Goal: Transaction & Acquisition: Purchase product/service

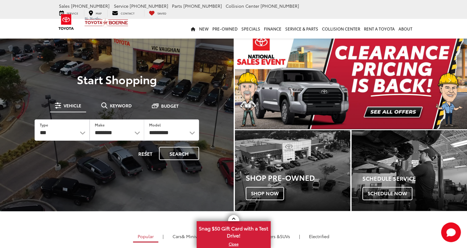
click at [387, 107] on img "carousel slide number 1 of 2" at bounding box center [351, 80] width 232 height 98
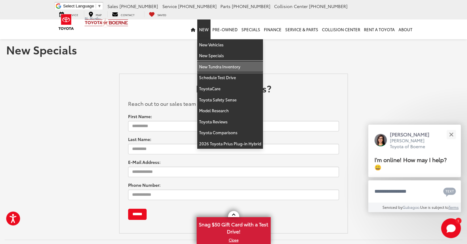
click at [214, 64] on link "New Tundra Inventory" at bounding box center [230, 66] width 66 height 11
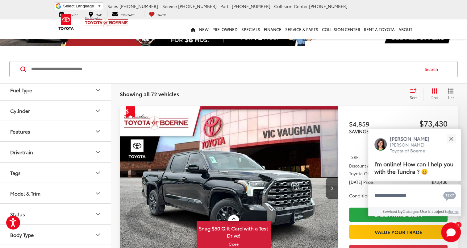
scroll to position [158, 0]
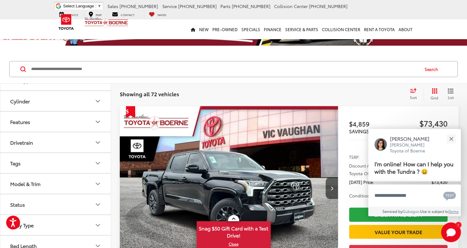
click at [75, 239] on button "Bed Length" at bounding box center [55, 246] width 111 height 20
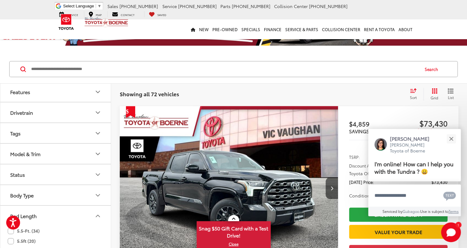
scroll to position [195, 0]
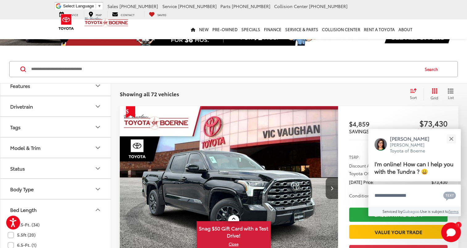
click at [10, 243] on label "6.5-Ft. (1)" at bounding box center [22, 245] width 29 height 10
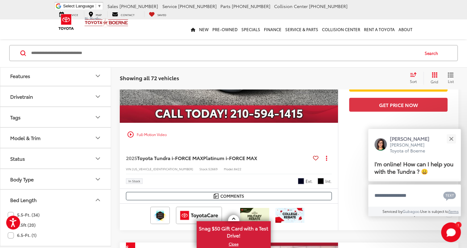
scroll to position [178, 0]
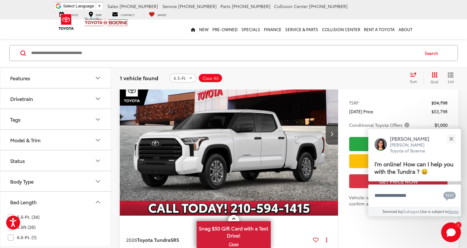
scroll to position [86, 0]
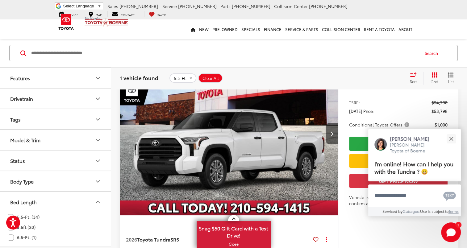
click at [262, 141] on img "2026 Toyota Tundra SR5 0" at bounding box center [228, 134] width 219 height 164
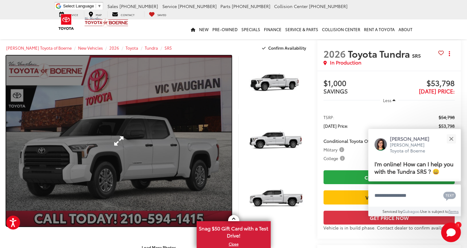
click at [130, 141] on link "Expand Photo 0" at bounding box center [118, 141] width 225 height 171
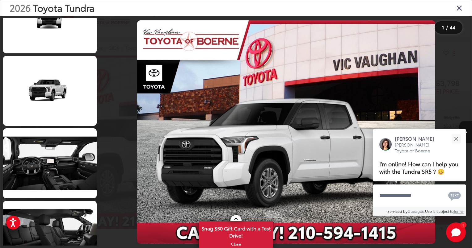
scroll to position [1202, 0]
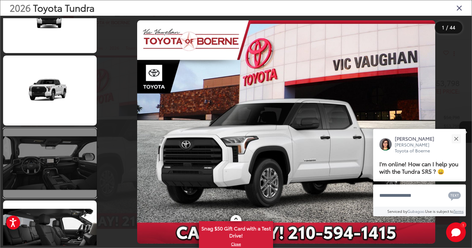
click at [69, 159] on link at bounding box center [50, 163] width 94 height 70
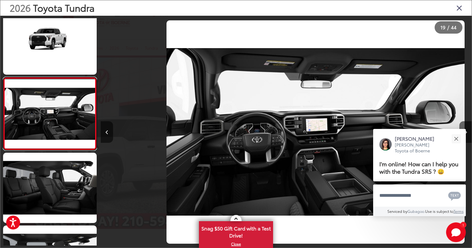
scroll to position [0, 6675]
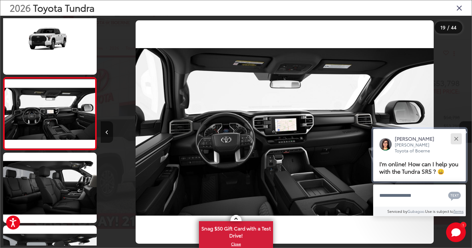
click at [456, 140] on button "Close" at bounding box center [455, 138] width 13 height 13
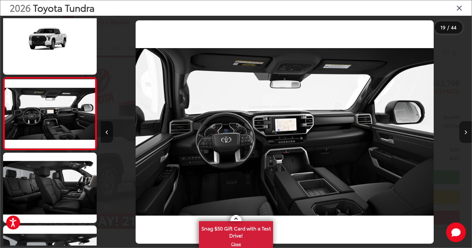
click at [467, 131] on icon "Next image" at bounding box center [465, 132] width 3 height 4
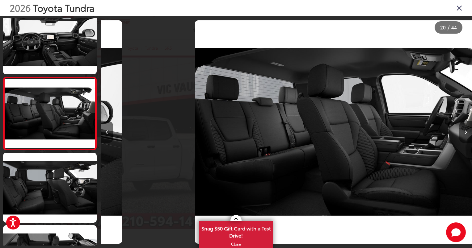
scroll to position [0, 7046]
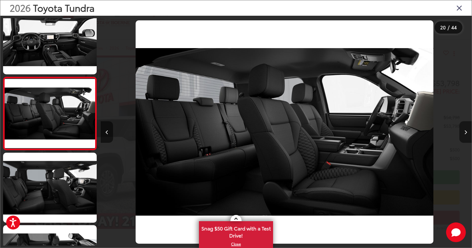
click at [467, 131] on icon "Next image" at bounding box center [465, 132] width 3 height 4
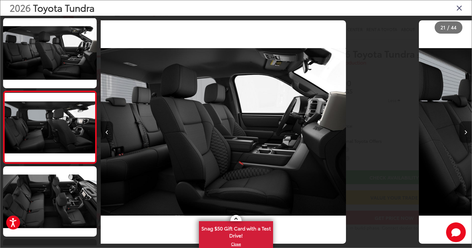
scroll to position [1395, 0]
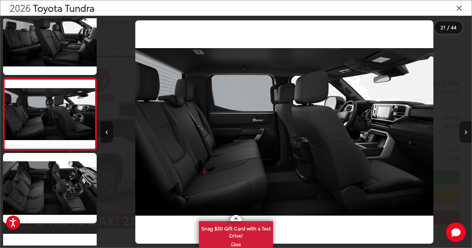
click at [467, 131] on icon "Next image" at bounding box center [465, 132] width 3 height 4
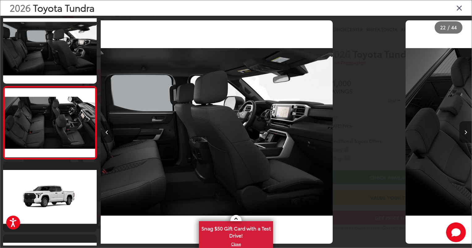
scroll to position [1467, 0]
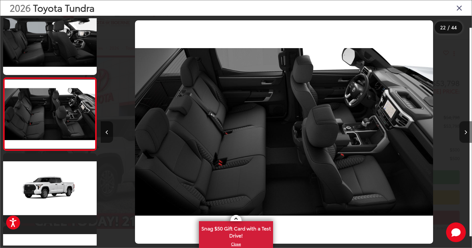
click at [467, 131] on icon "Next image" at bounding box center [465, 132] width 3 height 4
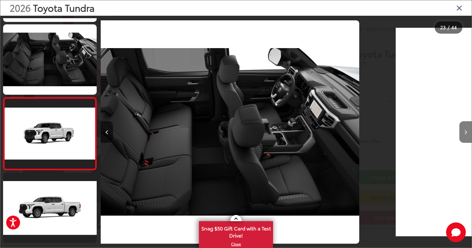
scroll to position [1540, 0]
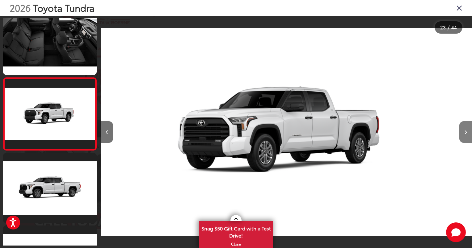
click at [467, 131] on icon "Next image" at bounding box center [465, 132] width 3 height 4
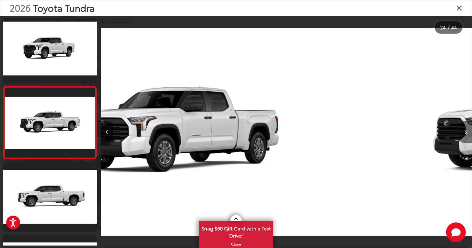
scroll to position [1613, 0]
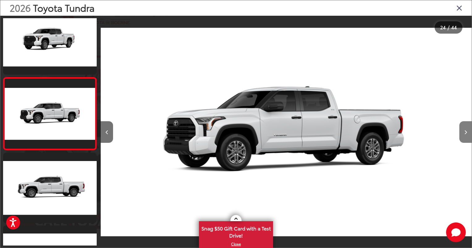
click at [467, 131] on icon "Next image" at bounding box center [465, 132] width 3 height 4
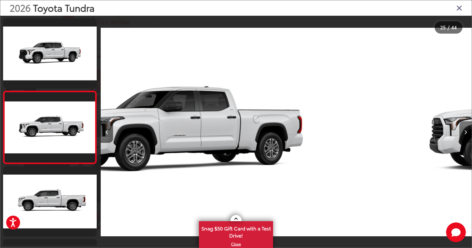
scroll to position [0, 0]
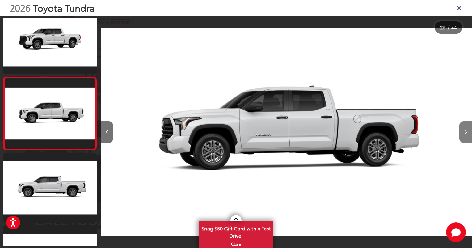
click at [466, 131] on icon "Next image" at bounding box center [465, 132] width 3 height 4
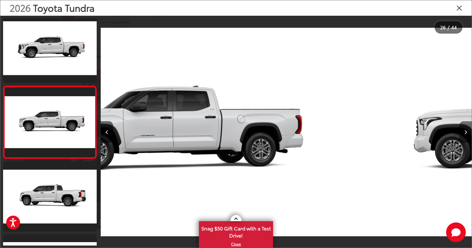
scroll to position [1758, 0]
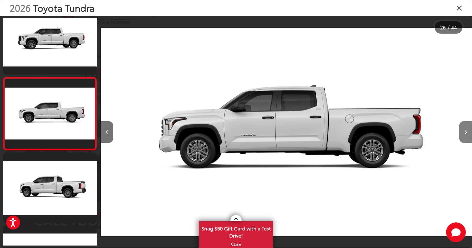
click at [466, 131] on icon "Next image" at bounding box center [465, 132] width 3 height 4
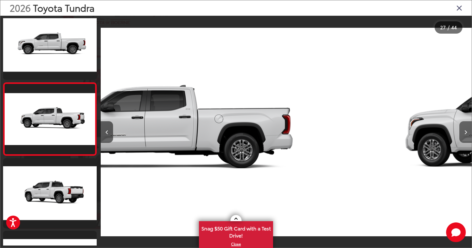
scroll to position [1831, 0]
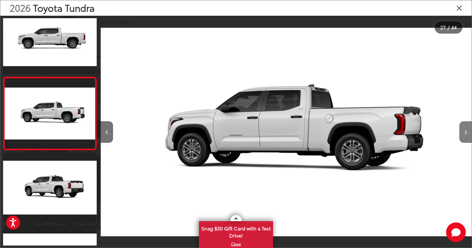
click at [466, 131] on icon "Next image" at bounding box center [465, 132] width 3 height 4
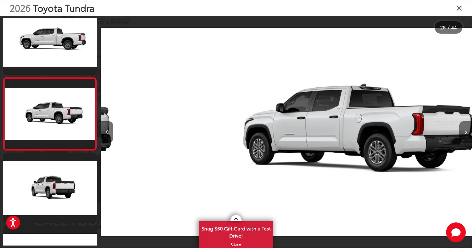
scroll to position [0, 10013]
